Goal: Navigation & Orientation: Go to known website

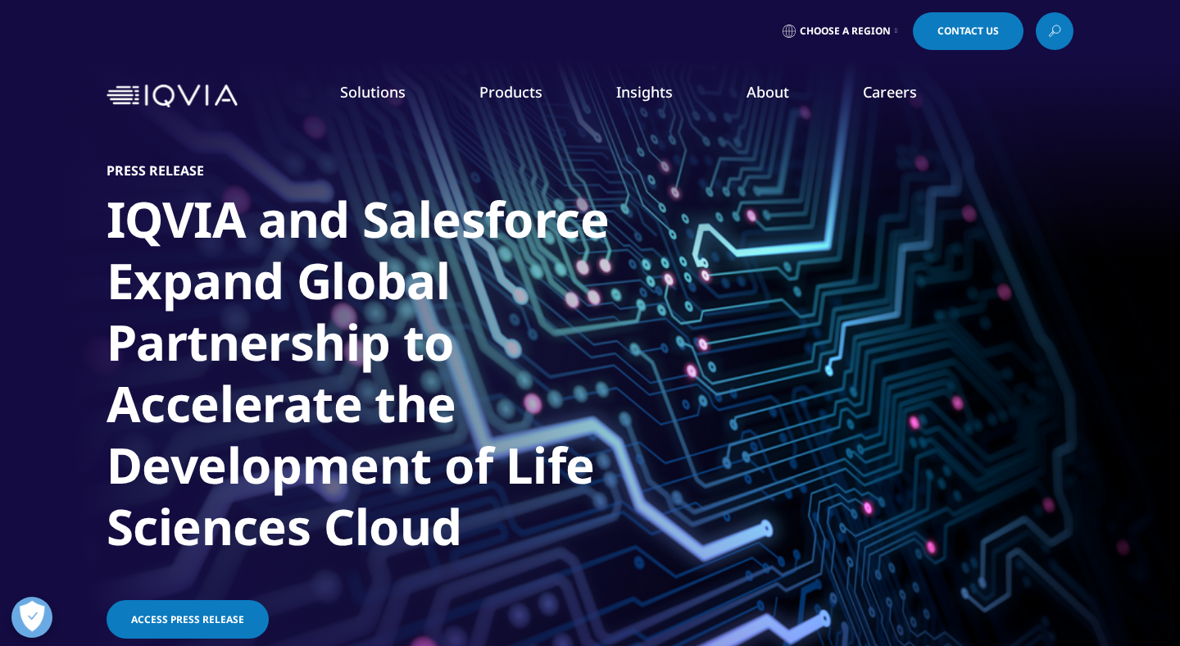
click at [207, 102] on img at bounding box center [172, 96] width 131 height 24
